Goal: Task Accomplishment & Management: Use online tool/utility

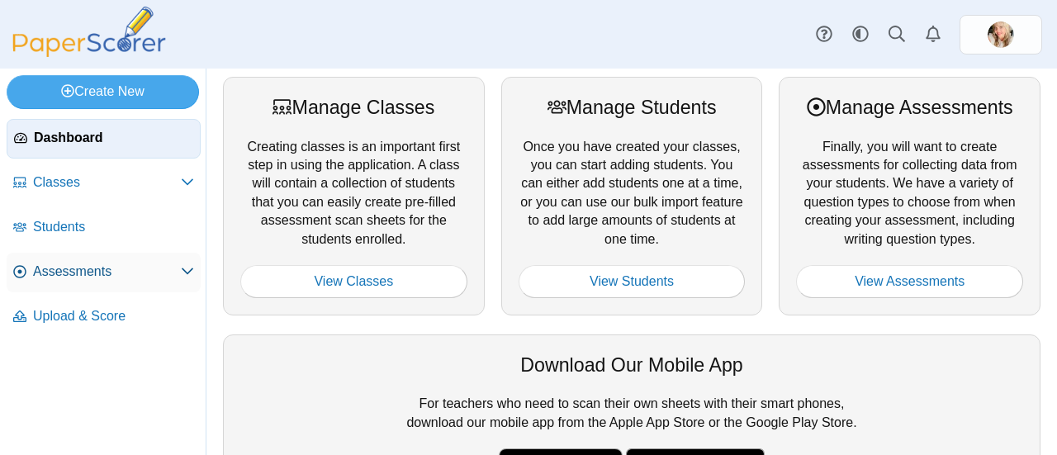
click at [93, 282] on link "Assessments" at bounding box center [104, 273] width 194 height 40
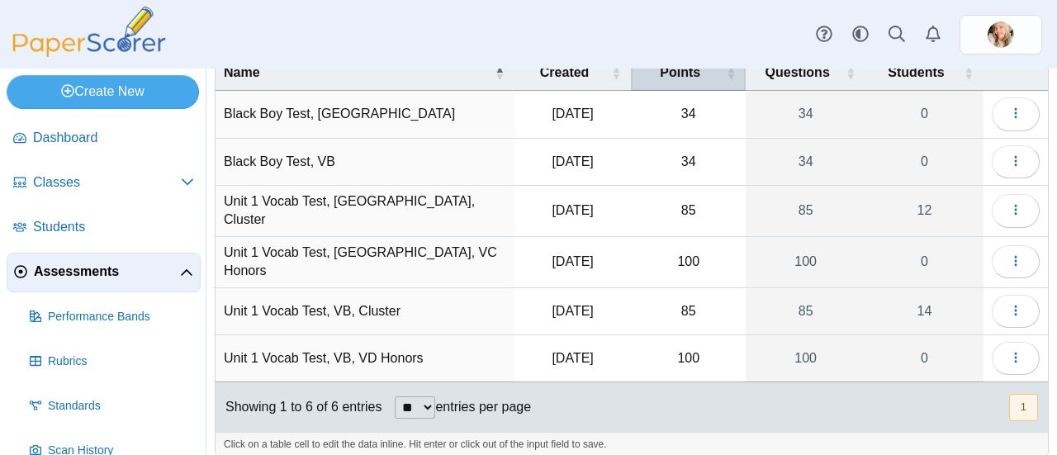
scroll to position [97, 0]
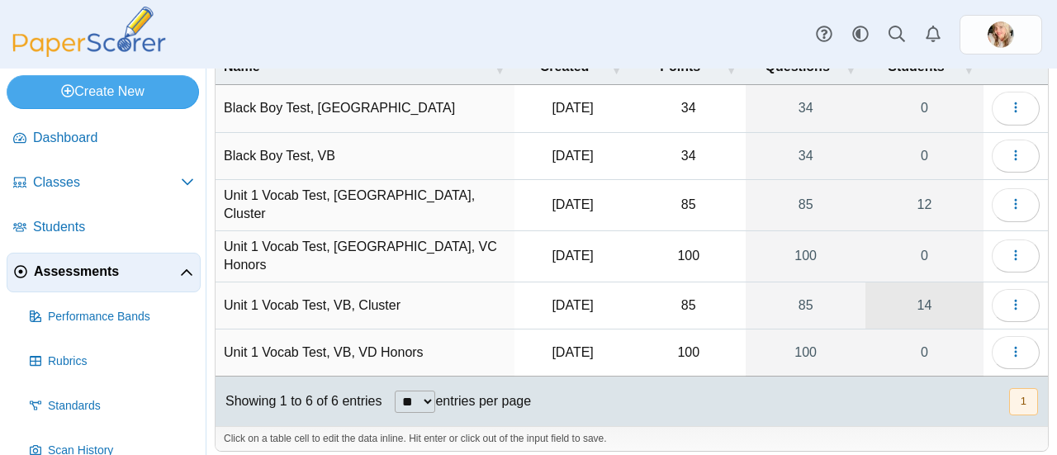
click at [916, 293] on link "14" at bounding box center [925, 305] width 118 height 46
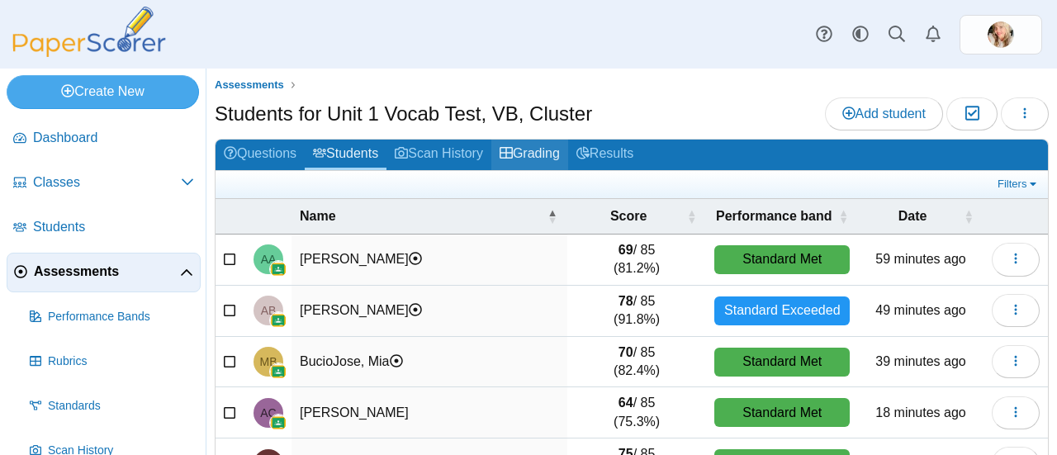
click at [562, 149] on link "Grading" at bounding box center [529, 155] width 77 height 31
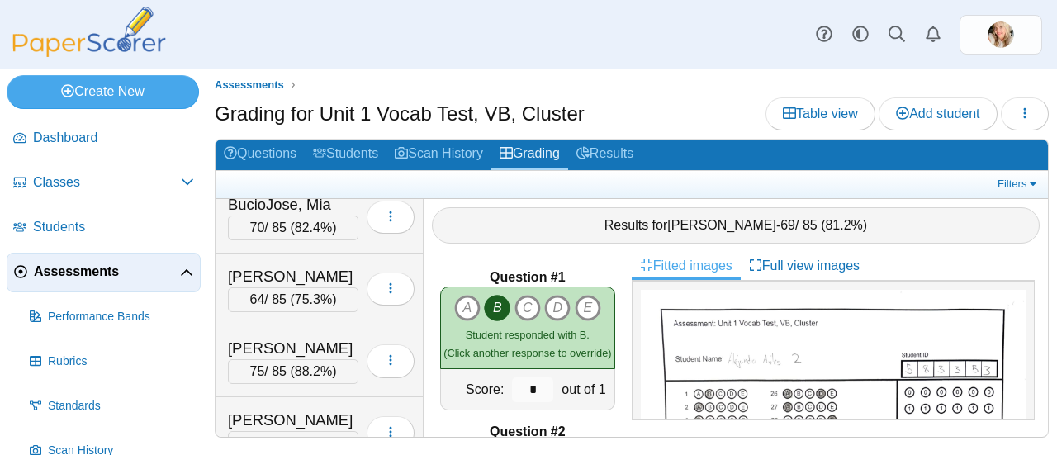
scroll to position [163, 0]
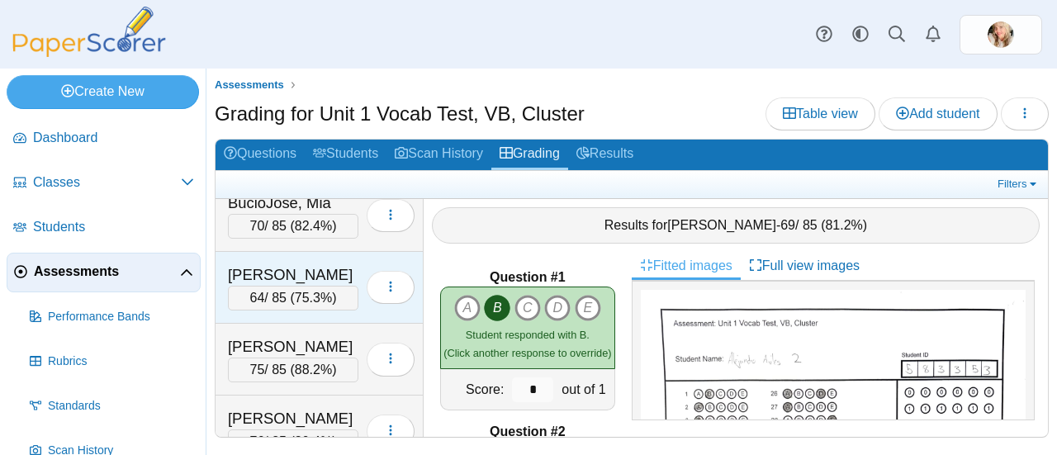
click at [312, 286] on div "64 / 85 ( 75.3% )" at bounding box center [293, 298] width 131 height 25
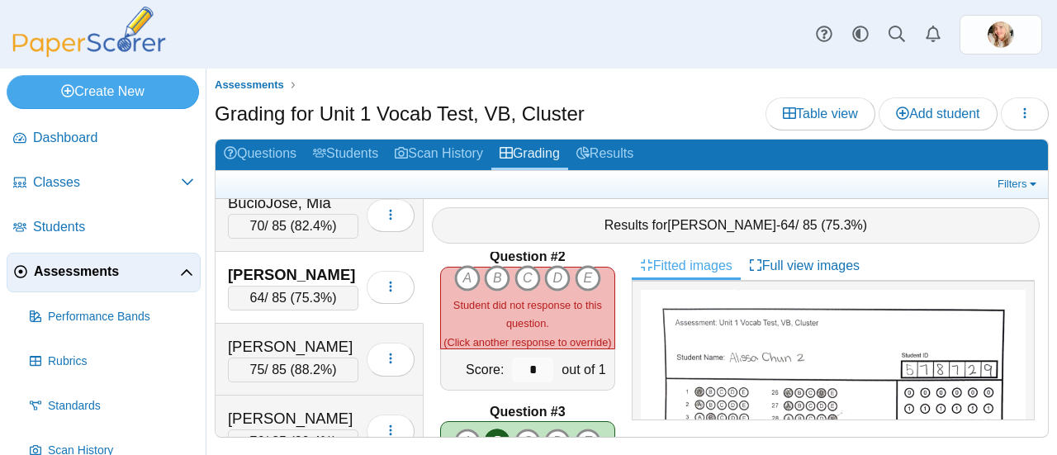
scroll to position [174, 0]
click at [460, 266] on icon "A" at bounding box center [467, 279] width 26 height 26
type input "*"
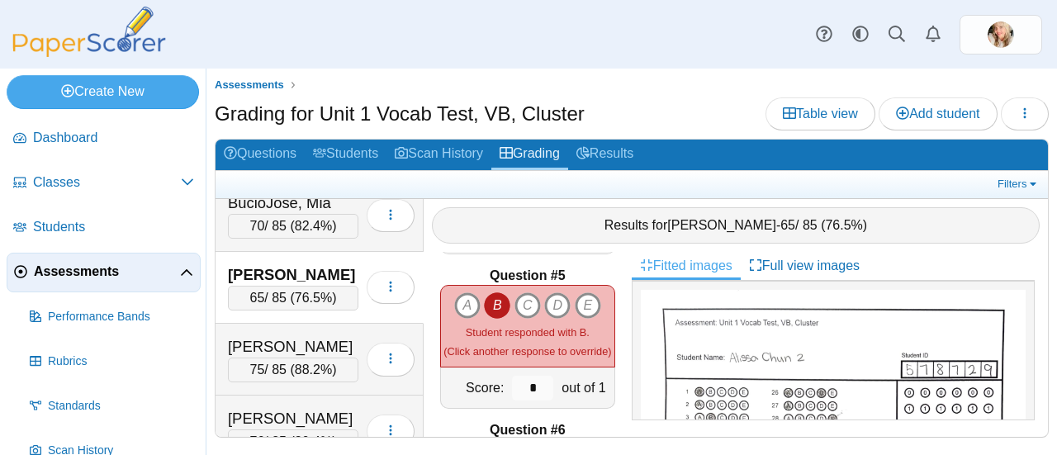
scroll to position [620, 0]
click at [491, 294] on icon "B" at bounding box center [497, 306] width 26 height 26
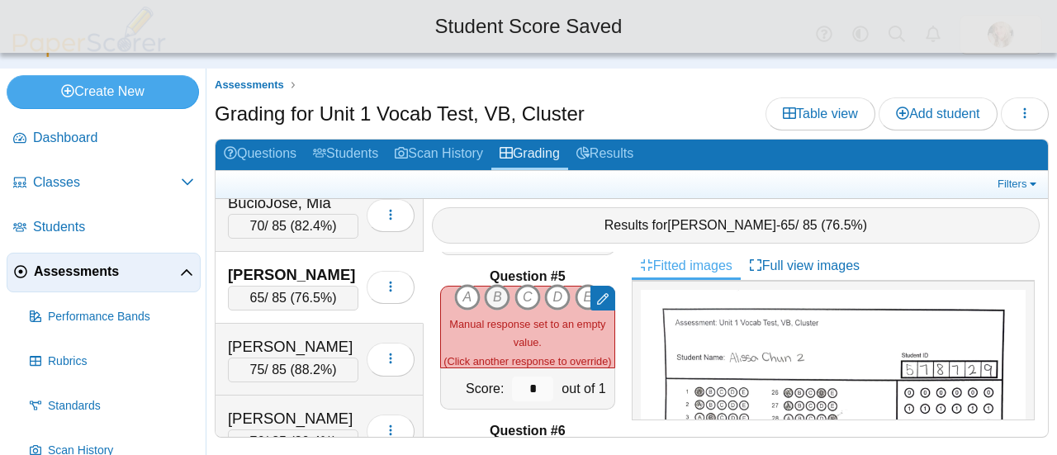
click at [491, 287] on icon "B" at bounding box center [497, 297] width 26 height 26
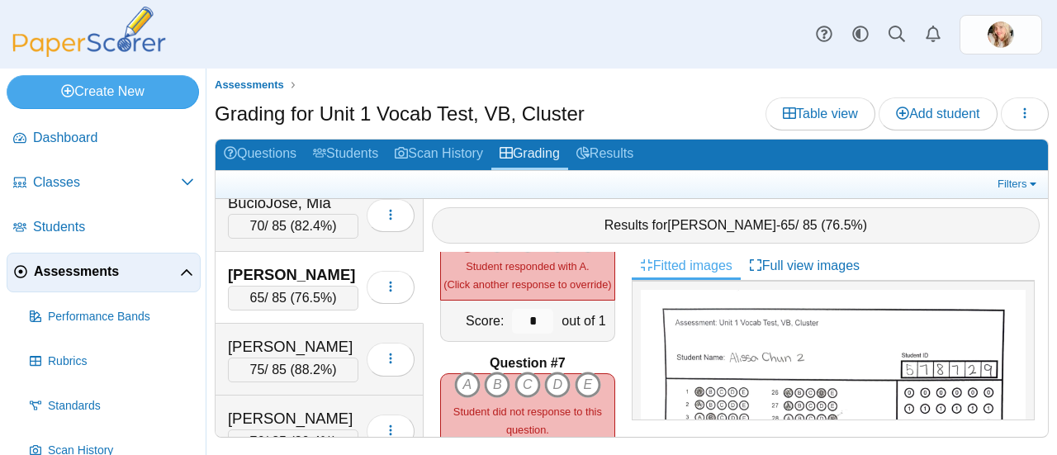
scroll to position [845, 0]
click at [460, 372] on icon "A" at bounding box center [467, 382] width 26 height 26
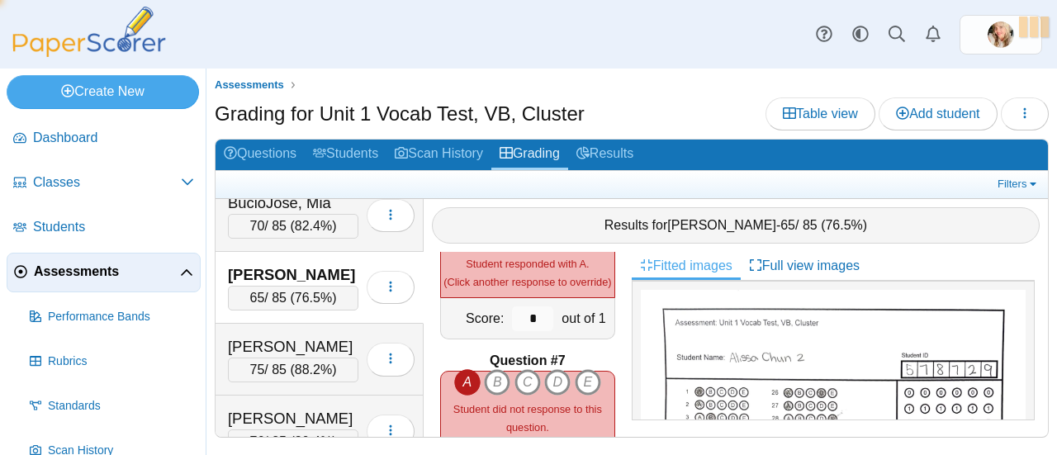
type input "*"
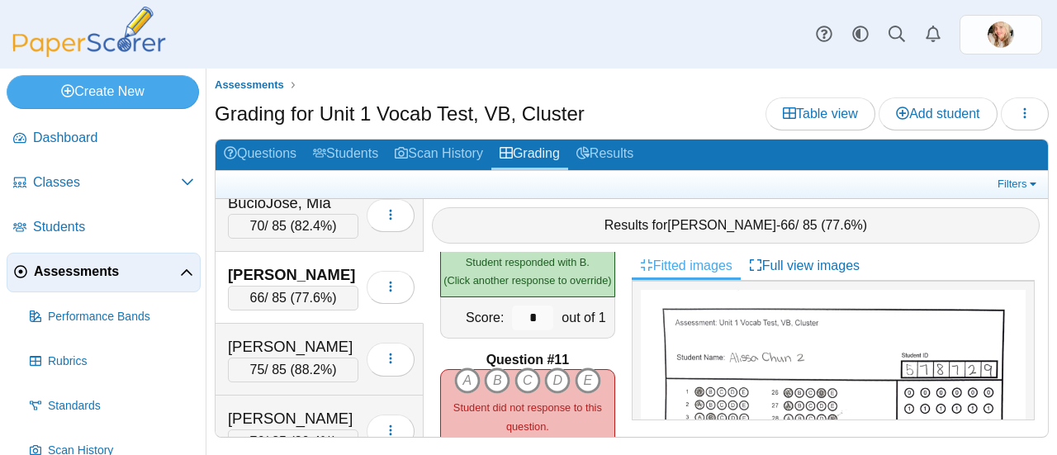
scroll to position [1475, 0]
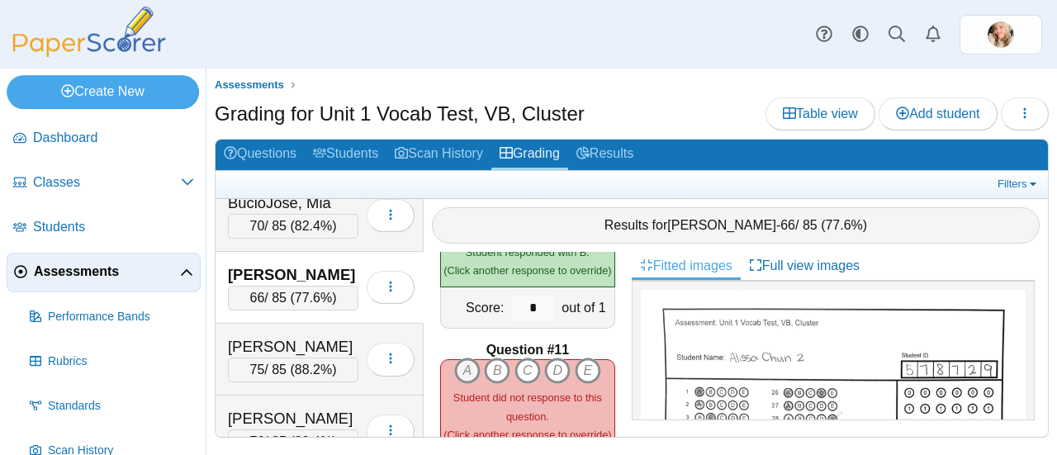
click at [460, 359] on icon "A" at bounding box center [467, 371] width 26 height 26
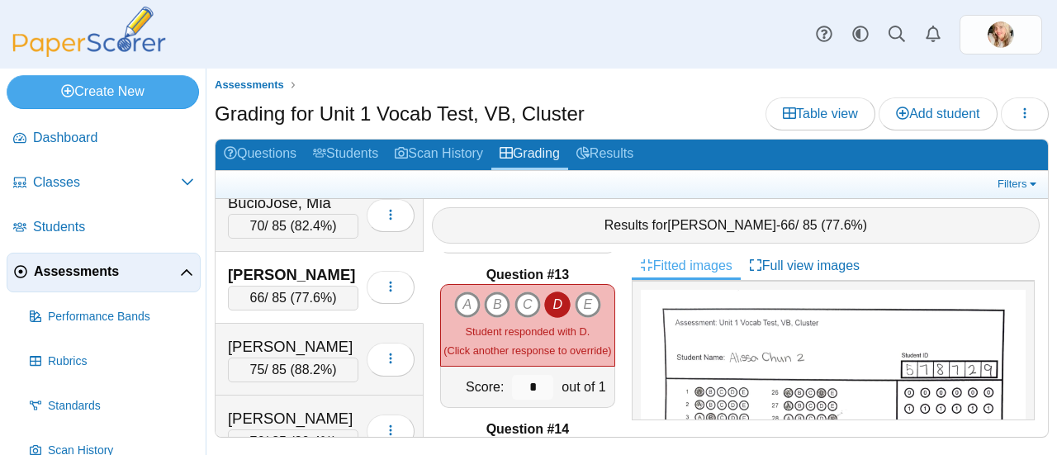
scroll to position [1860, 0]
click at [581, 292] on icon "E" at bounding box center [588, 305] width 26 height 26
type input "*"
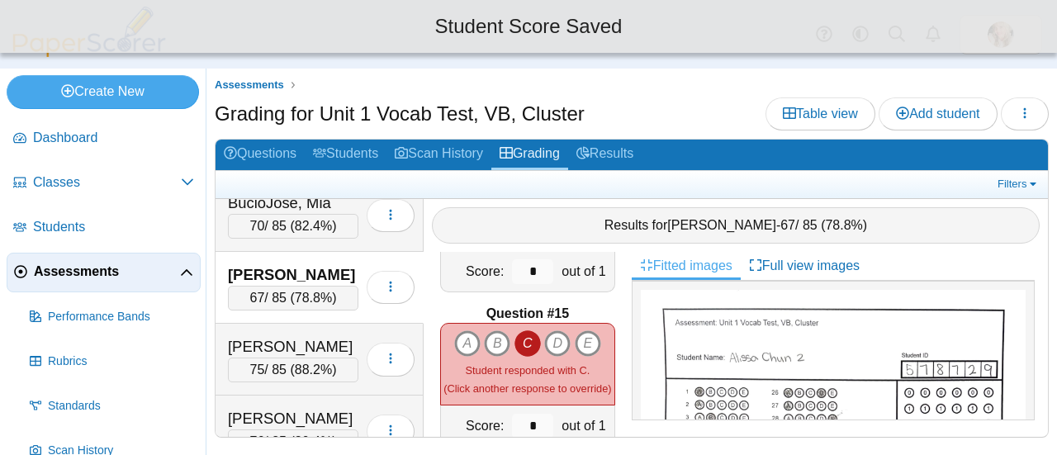
scroll to position [2133, 0]
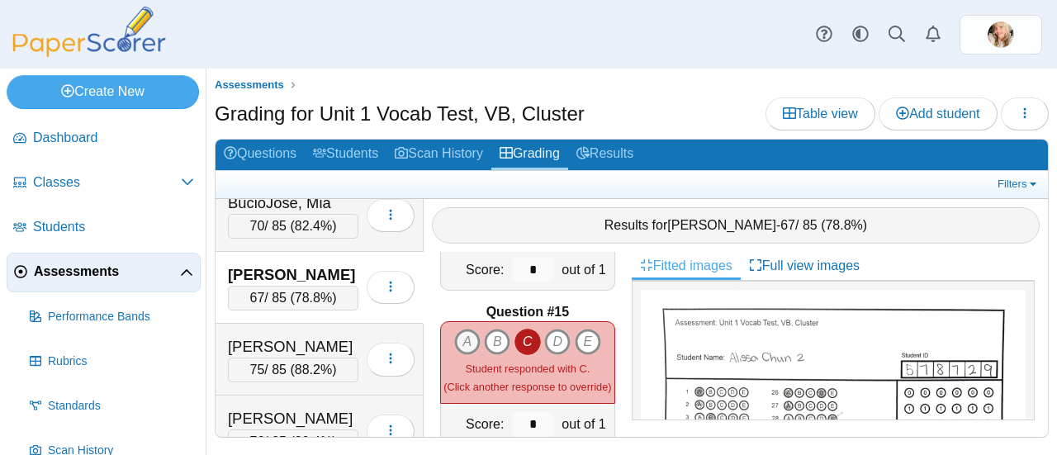
click at [463, 330] on icon "A" at bounding box center [467, 342] width 26 height 26
type input "*"
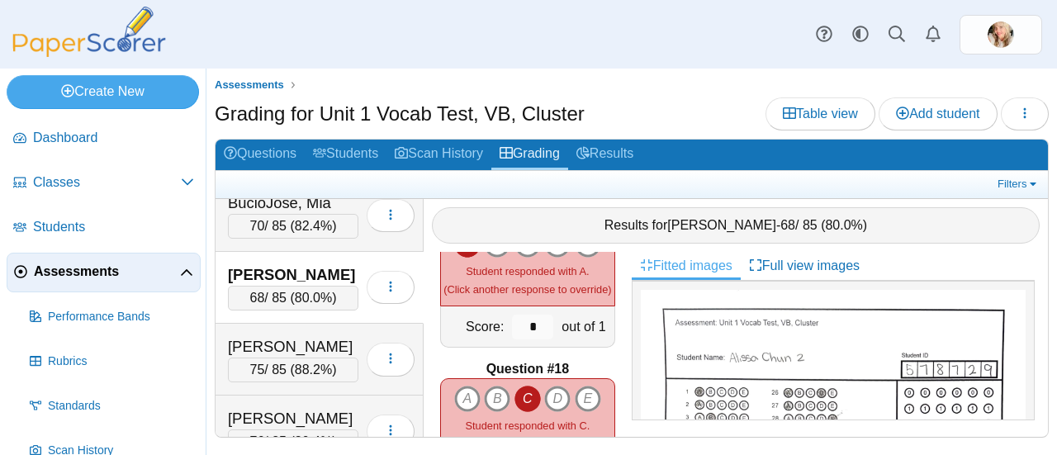
scroll to position [2542, 0]
click at [552, 383] on icon "D" at bounding box center [557, 396] width 26 height 26
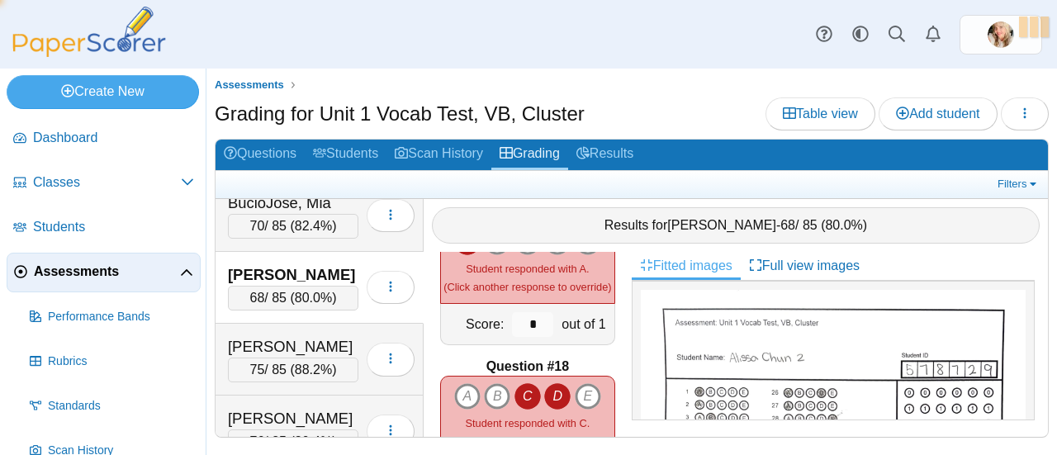
type input "*"
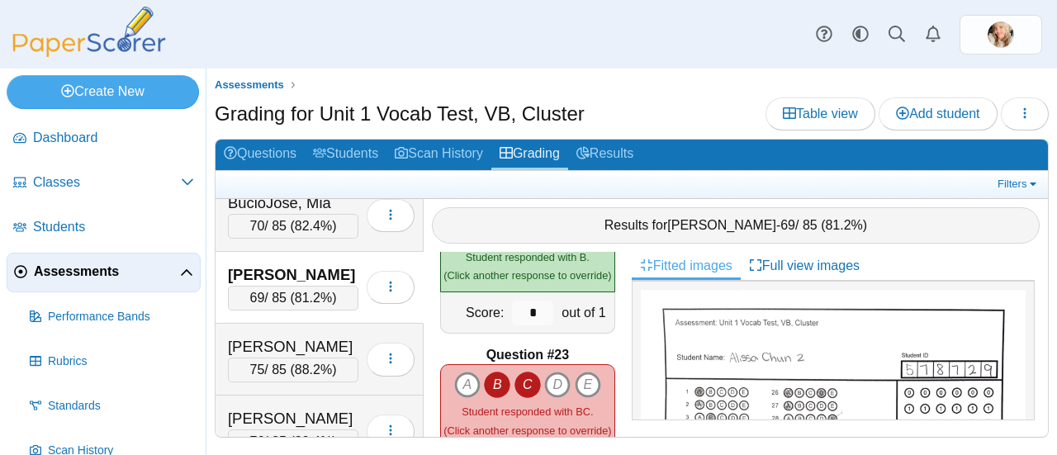
scroll to position [3350, 0]
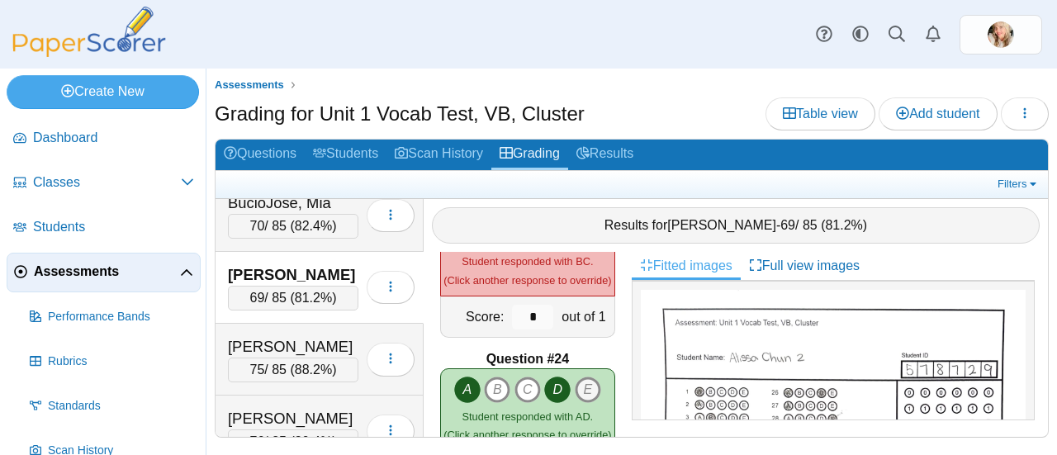
click at [588, 377] on icon "E" at bounding box center [588, 390] width 26 height 26
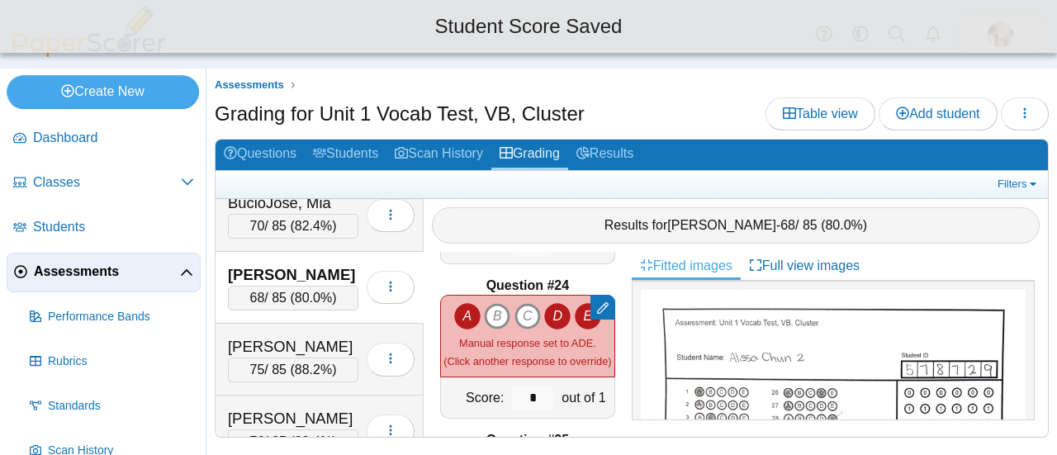
scroll to position [3550, 0]
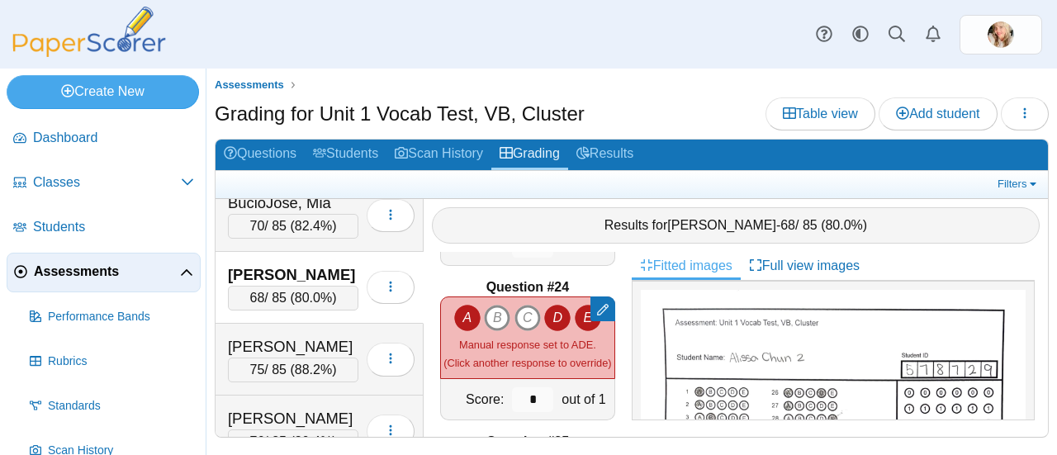
click at [591, 308] on div at bounding box center [603, 309] width 25 height 25
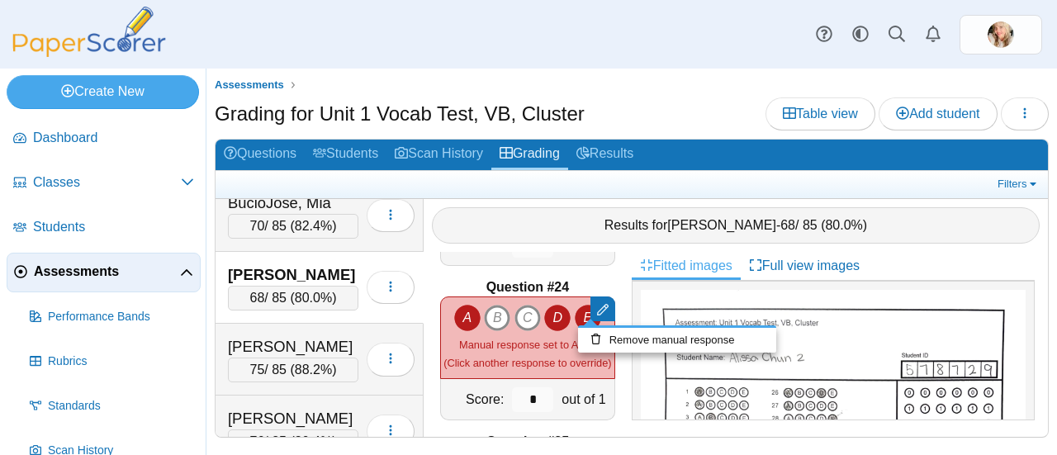
click at [570, 311] on div at bounding box center [528, 227] width 1057 height 455
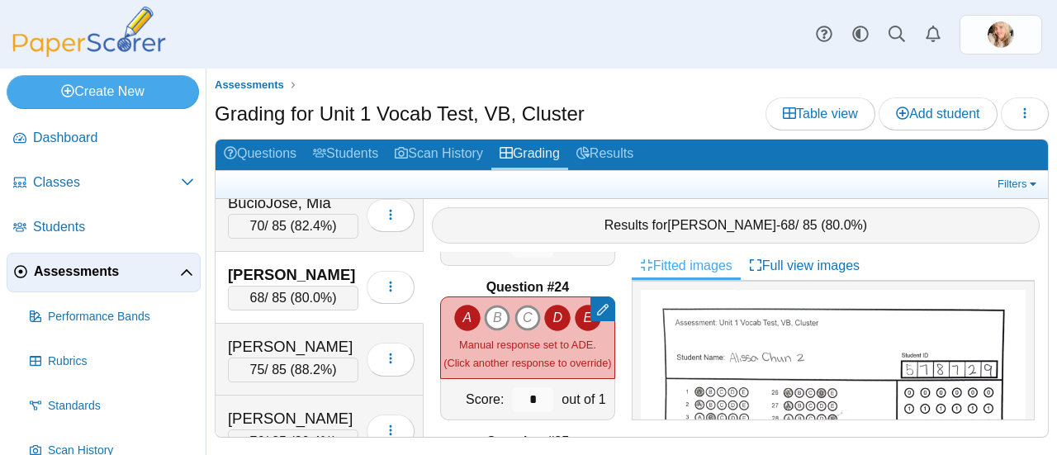
click at [558, 306] on icon "D" at bounding box center [557, 318] width 26 height 26
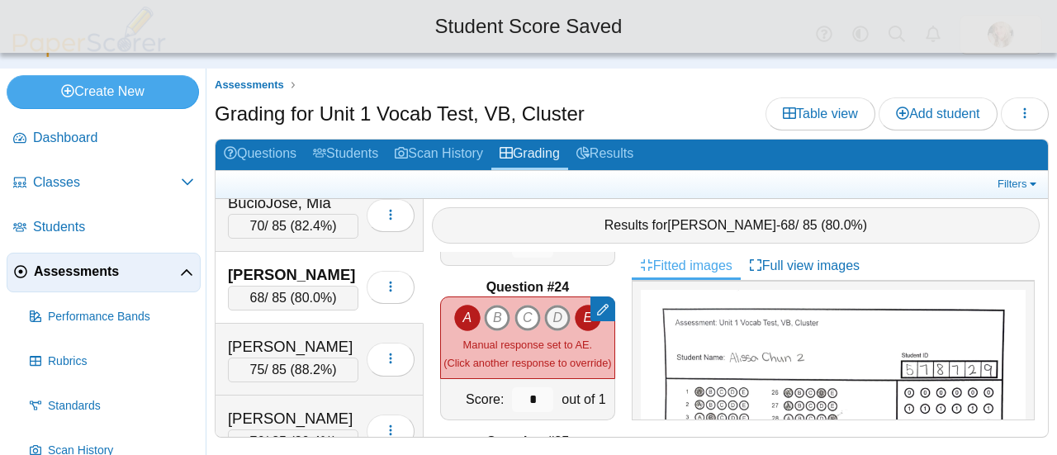
click at [552, 307] on icon "D" at bounding box center [557, 318] width 26 height 26
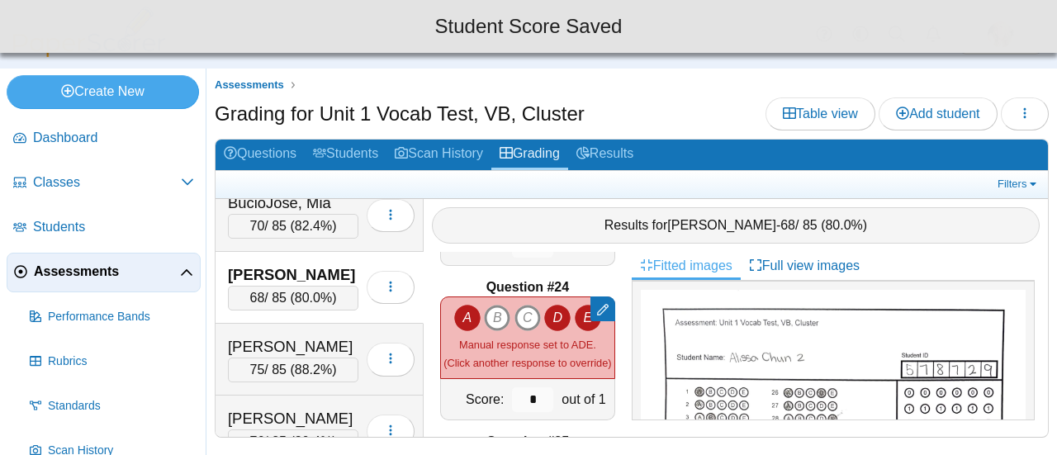
click at [591, 304] on div at bounding box center [603, 309] width 25 height 25
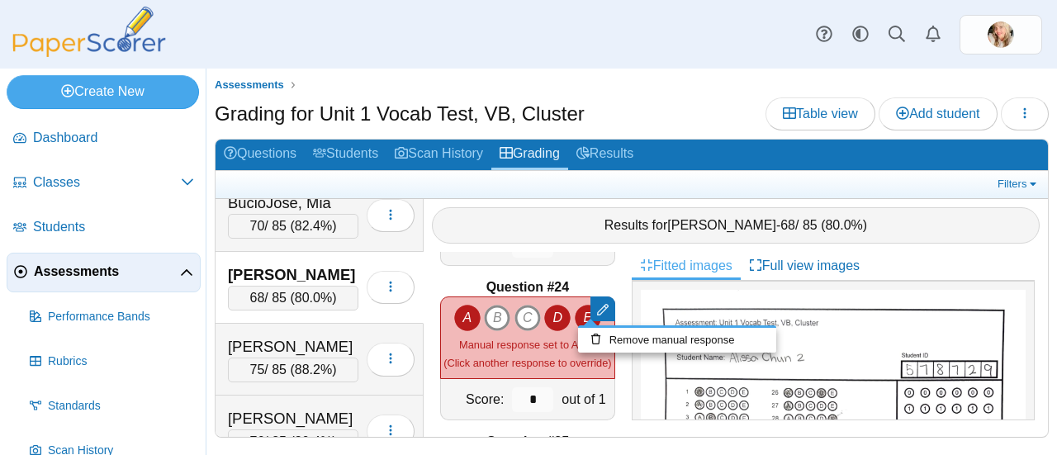
click at [571, 309] on div at bounding box center [528, 227] width 1057 height 455
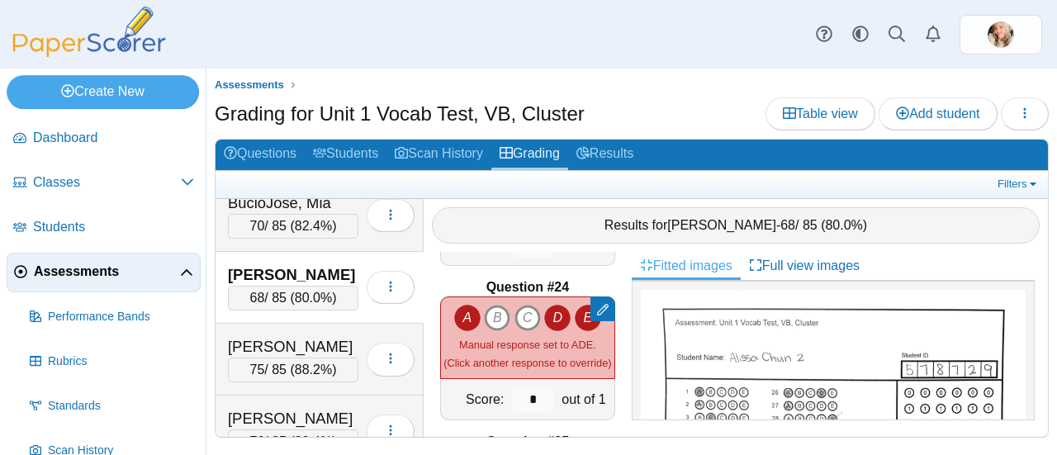
click at [575, 309] on icon "E" at bounding box center [588, 318] width 26 height 26
type input "*"
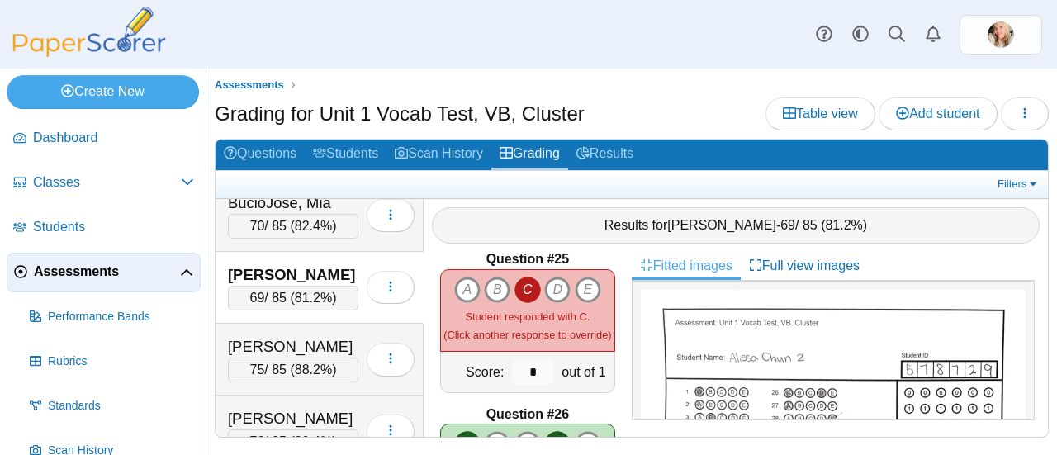
scroll to position [3705, 0]
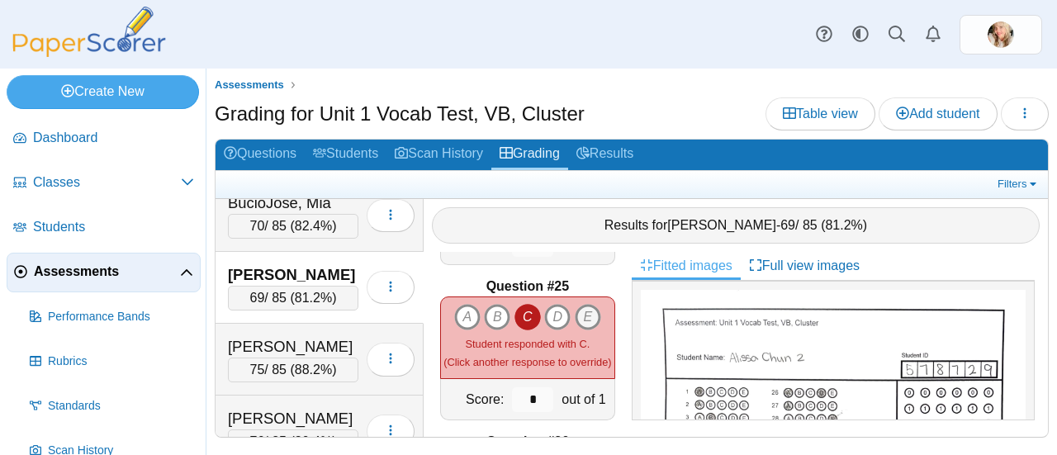
click at [584, 309] on icon "E" at bounding box center [588, 317] width 26 height 26
type input "*"
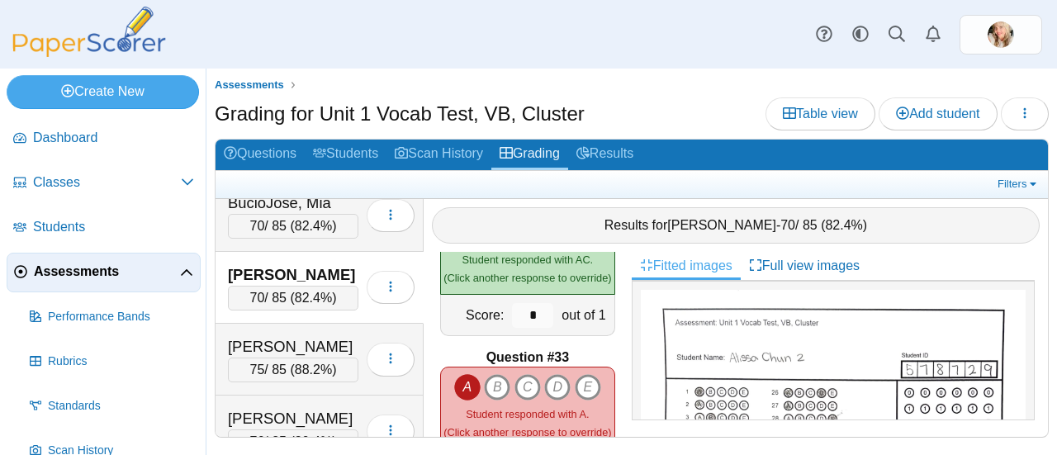
scroll to position [4904, 0]
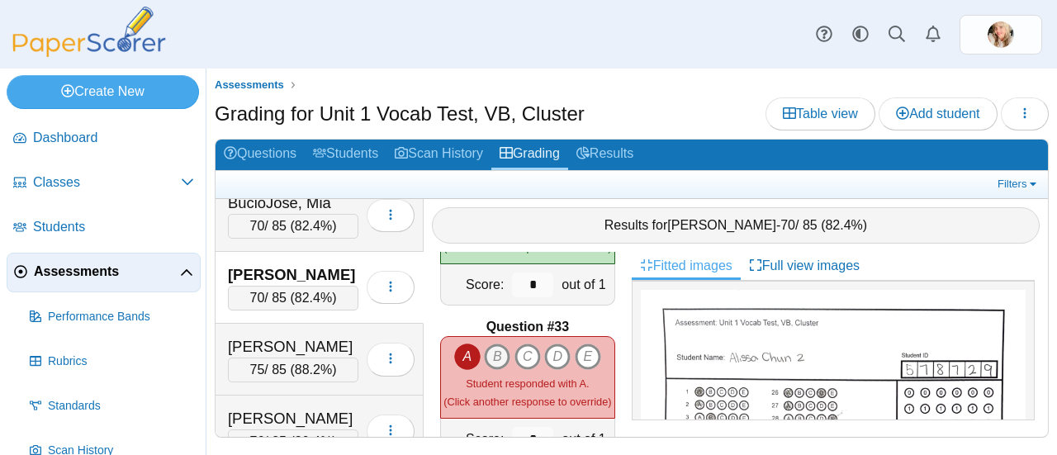
click at [491, 344] on icon "B" at bounding box center [497, 357] width 26 height 26
type input "*"
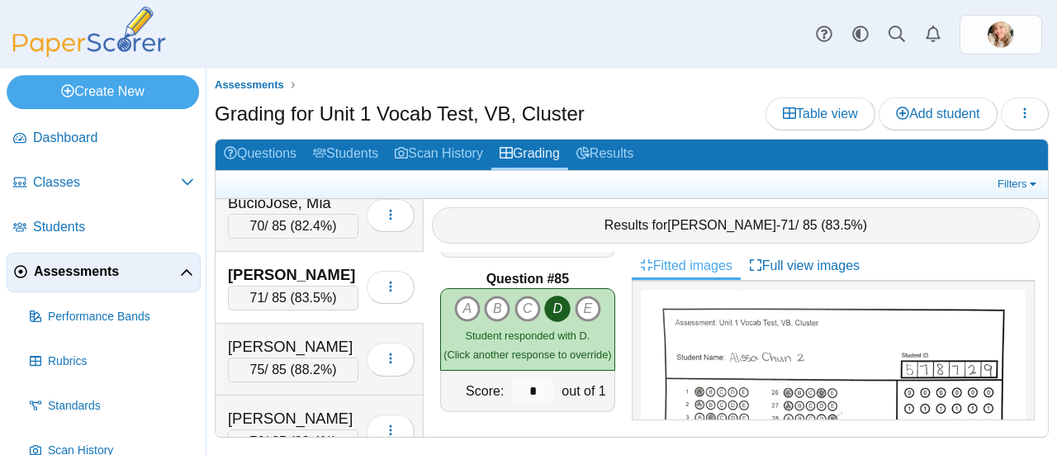
scroll to position [13002, 0]
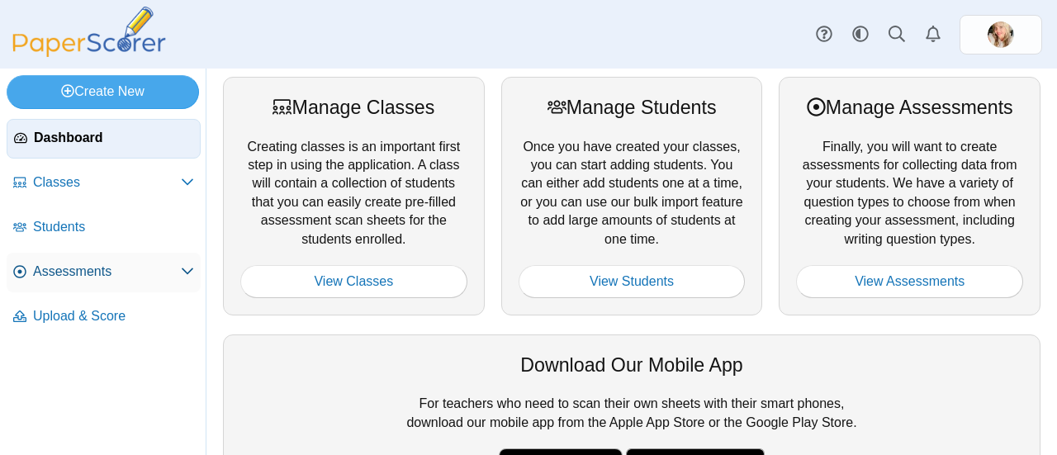
click at [95, 268] on span "Assessments" at bounding box center [107, 272] width 148 height 18
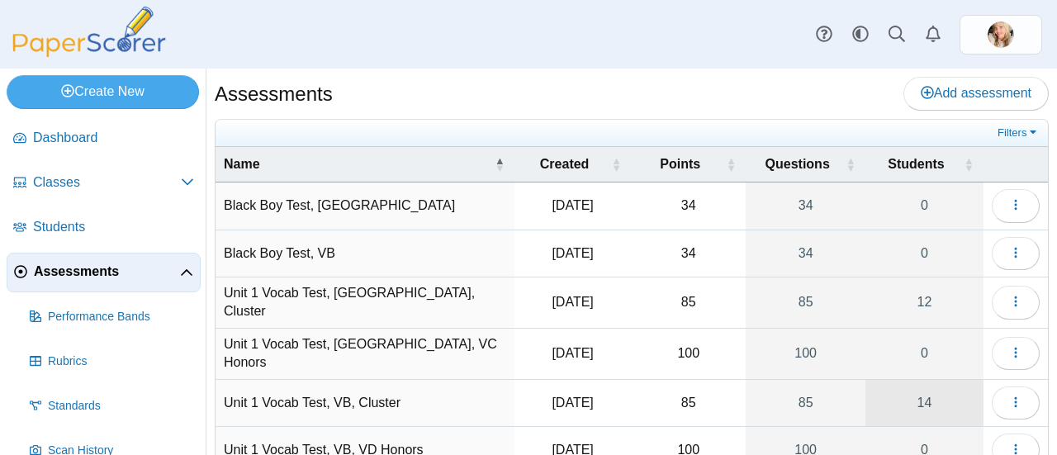
click at [894, 400] on link "14" at bounding box center [925, 403] width 118 height 46
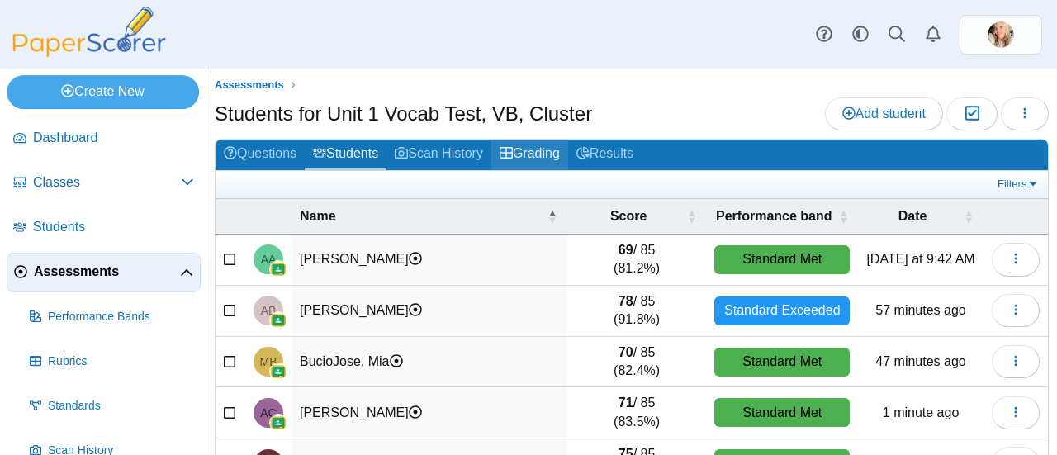
click at [554, 154] on link "Grading" at bounding box center [529, 155] width 77 height 31
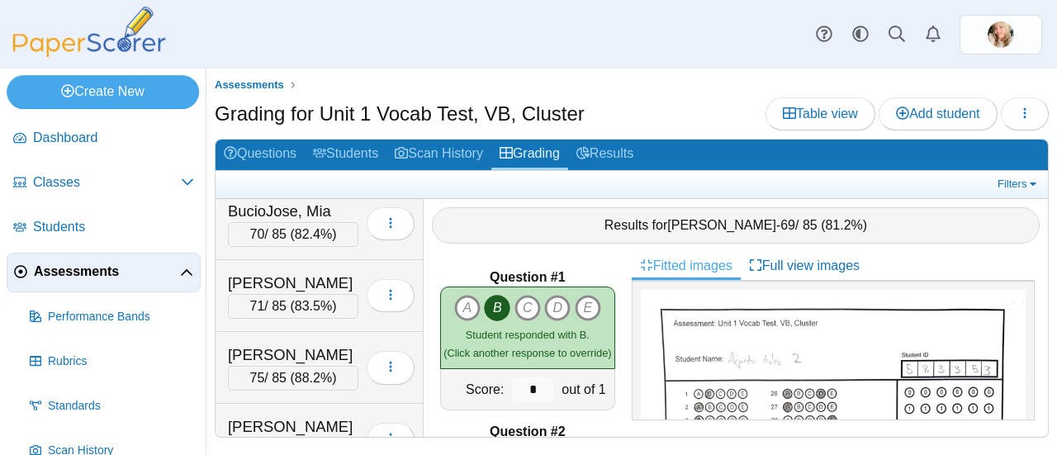
scroll to position [167, 0]
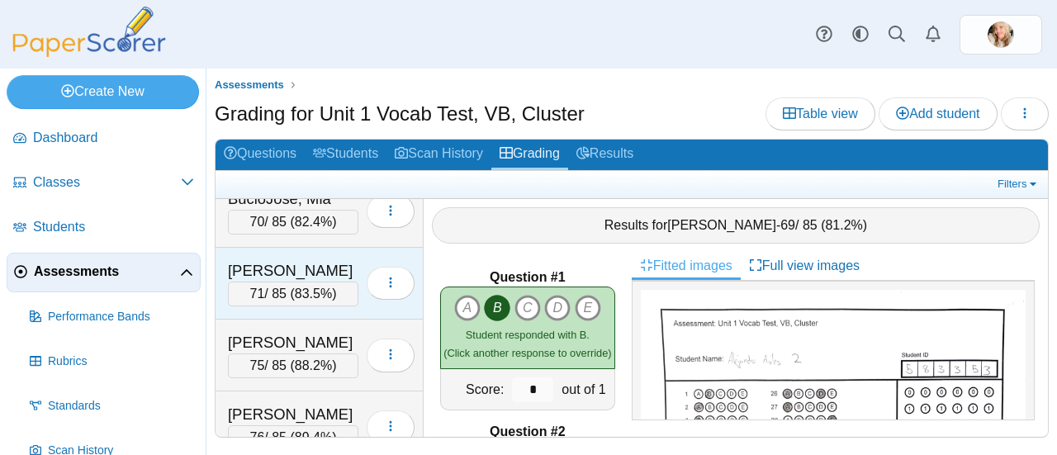
click at [314, 292] on span "83.5%" at bounding box center [313, 294] width 37 height 14
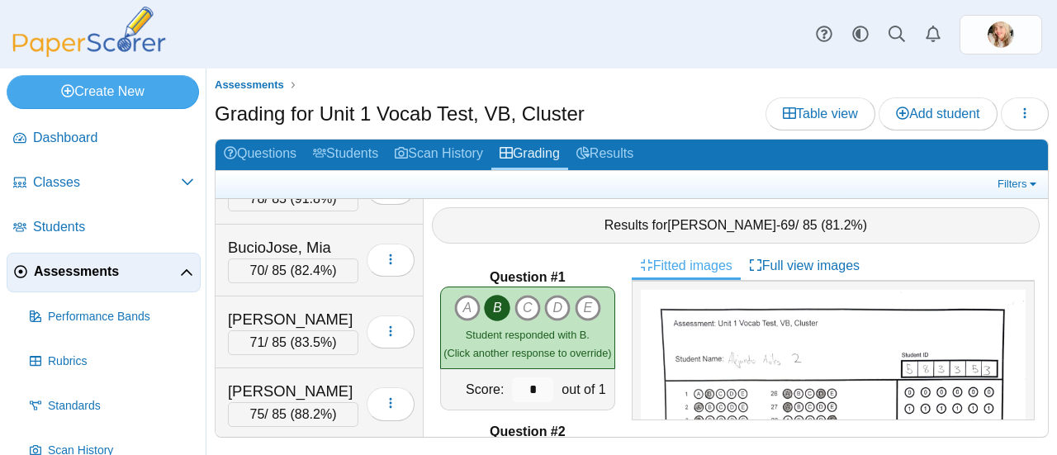
scroll to position [123, 0]
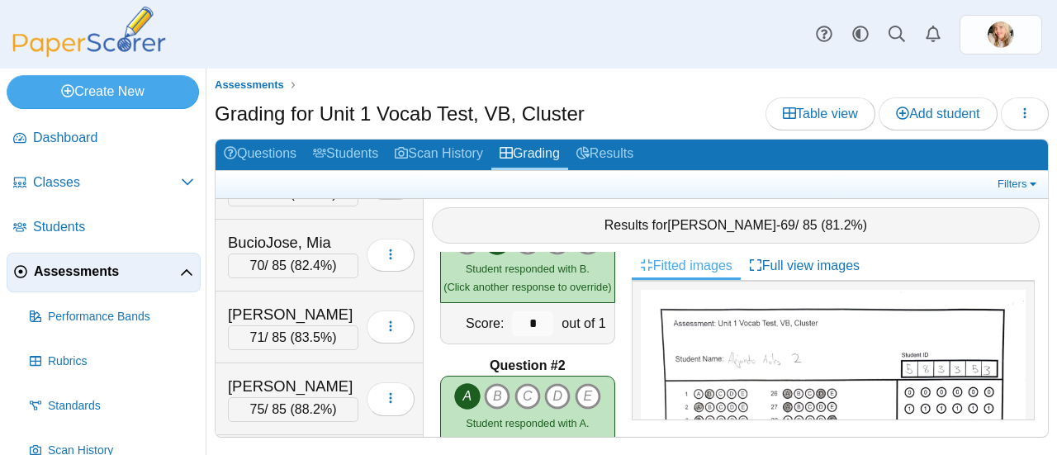
click at [572, 291] on div "Student responded with B. (Click another response to override)" at bounding box center [528, 277] width 168 height 37
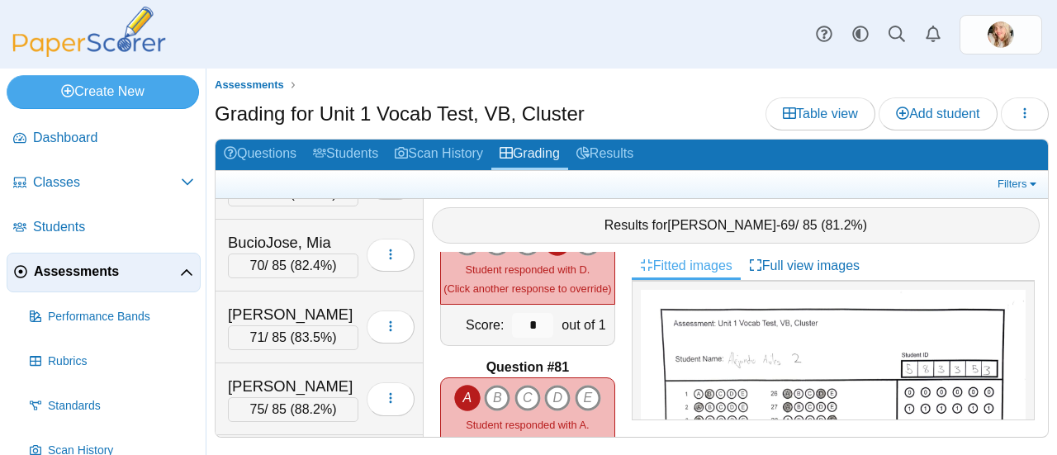
scroll to position [13004, 0]
